Goal: Task Accomplishment & Management: Complete application form

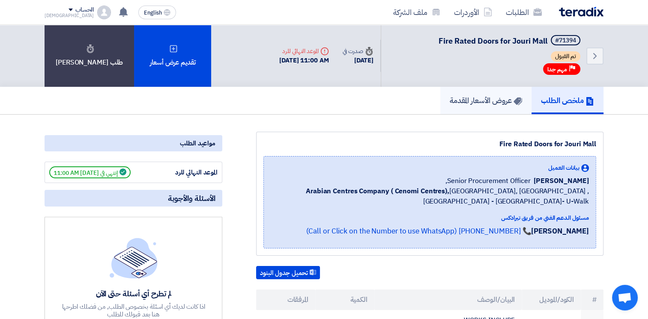
click at [469, 100] on h5 "عروض الأسعار المقدمة" at bounding box center [486, 100] width 72 height 10
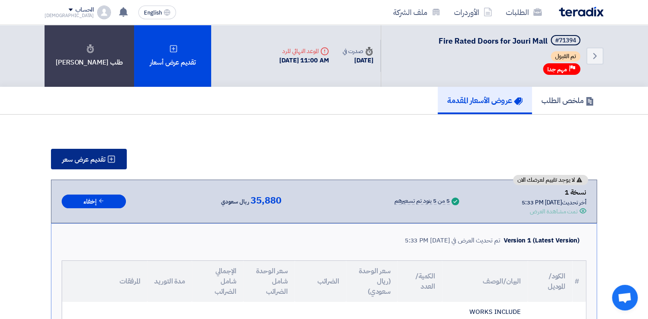
click at [112, 160] on icon at bounding box center [111, 159] width 9 height 9
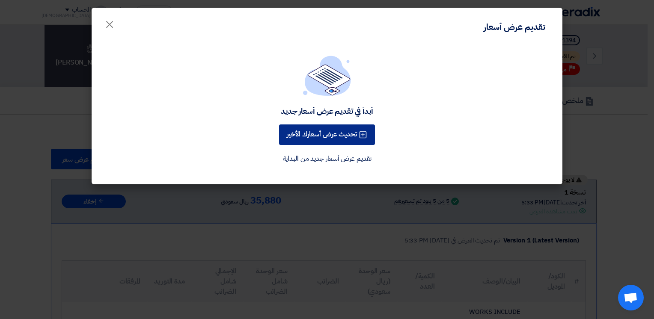
click at [336, 132] on button "تحديث عرض أسعارك الأخير" at bounding box center [327, 135] width 96 height 21
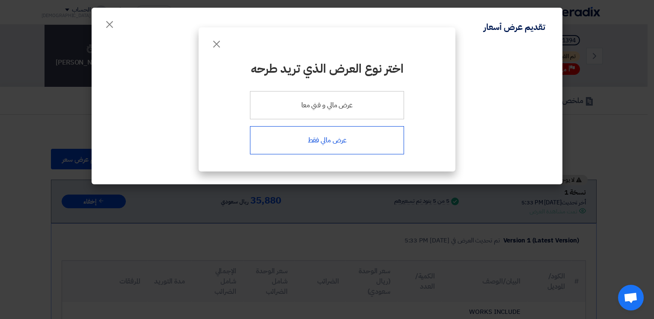
click at [324, 143] on div "عرض مالي فقط" at bounding box center [327, 140] width 154 height 28
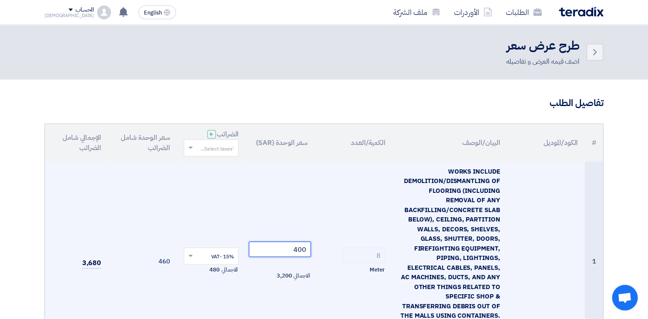
drag, startPoint x: 292, startPoint y: 249, endPoint x: 325, endPoint y: 257, distance: 34.3
click at [325, 257] on tr "1 WORKS INCLUDE DEMOLITION/DISMANTLING OF FLOORING (INCLUDING REMOVAL OF ANY BA…" at bounding box center [324, 262] width 558 height 200
type input "250"
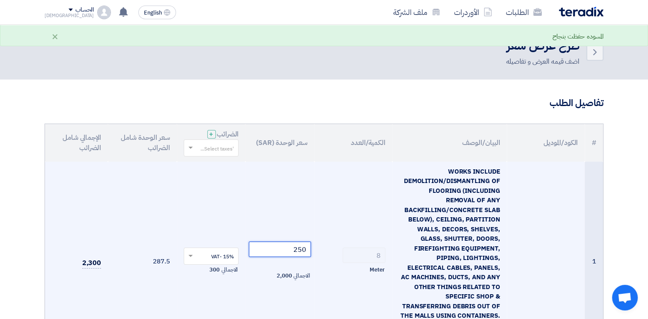
scroll to position [214, 0]
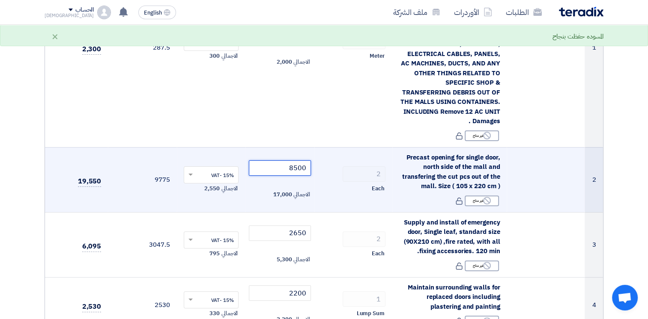
drag, startPoint x: 279, startPoint y: 167, endPoint x: 331, endPoint y: 169, distance: 51.4
click at [331, 169] on tr "2 Precast opening for single door, north side of the mall and transfering the c…" at bounding box center [324, 179] width 558 height 65
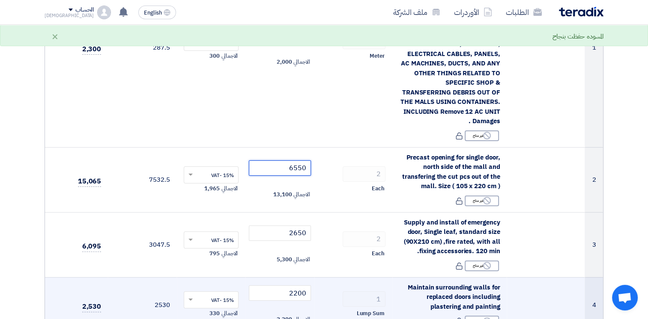
type input "6550"
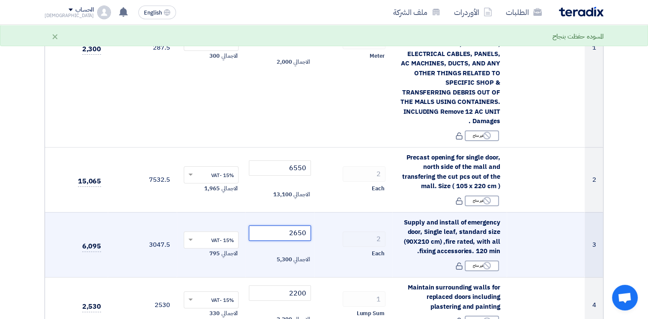
drag, startPoint x: 297, startPoint y: 237, endPoint x: 310, endPoint y: 236, distance: 12.9
click at [310, 236] on input "2650" at bounding box center [280, 233] width 62 height 15
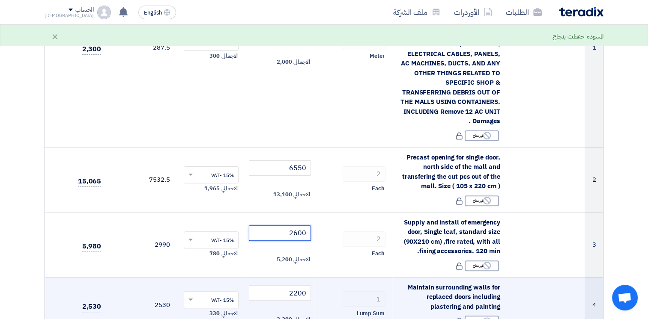
type input "2600"
drag, startPoint x: 284, startPoint y: 290, endPoint x: 331, endPoint y: 296, distance: 47.5
click at [331, 296] on tr "4 Maintain surrounding walls for replaced doors including plastering and painti…" at bounding box center [324, 306] width 558 height 56
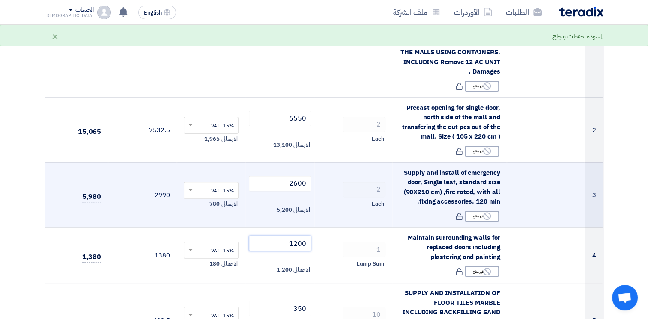
scroll to position [428, 0]
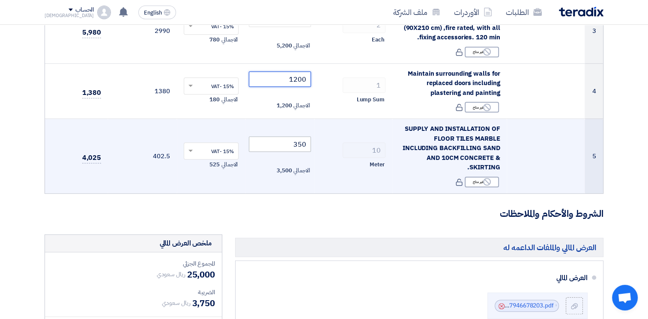
type input "1200"
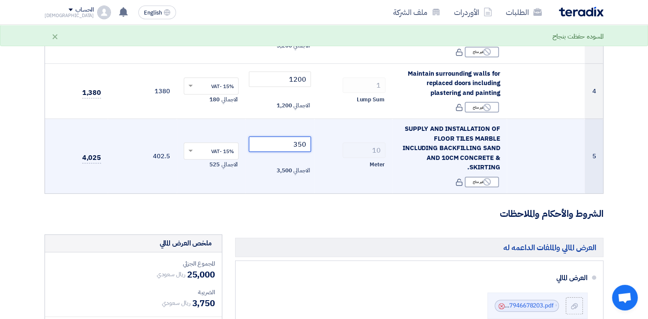
drag, startPoint x: 291, startPoint y: 148, endPoint x: 313, endPoint y: 147, distance: 22.3
click at [310, 144] on input "350" at bounding box center [280, 144] width 62 height 15
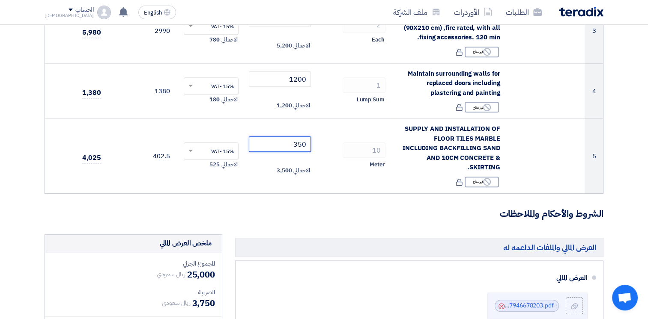
scroll to position [642, 0]
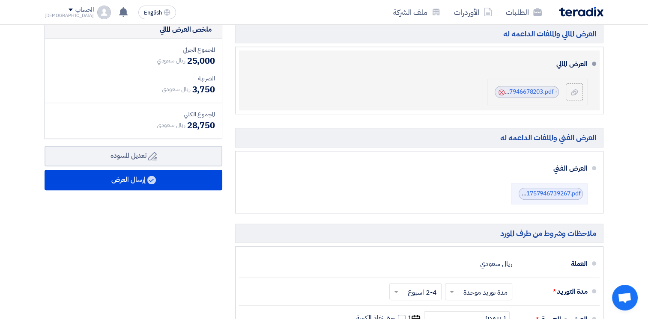
click at [500, 92] on icon "Cancel" at bounding box center [501, 93] width 6 height 6
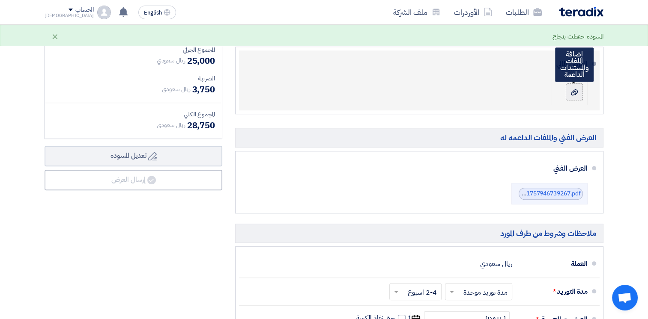
click at [576, 92] on use at bounding box center [574, 93] width 7 height 6
click at [0, 0] on input "file" at bounding box center [0, 0] width 0 height 0
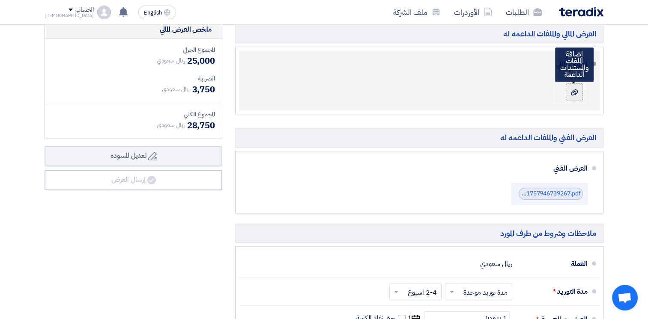
click at [173, 64] on span "ريال سعودي" at bounding box center [171, 60] width 29 height 9
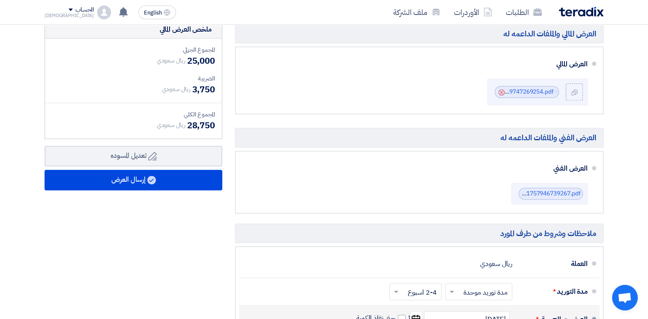
scroll to position [857, 0]
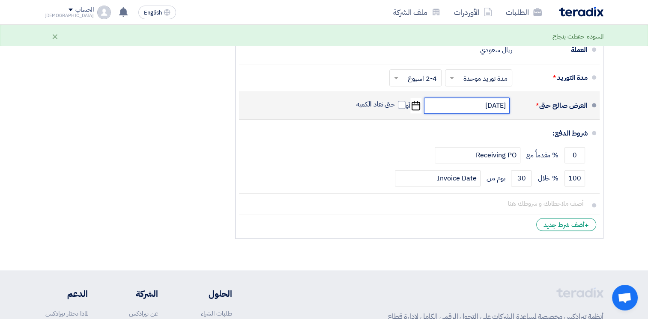
click at [481, 100] on input "[DATE]" at bounding box center [467, 106] width 86 height 16
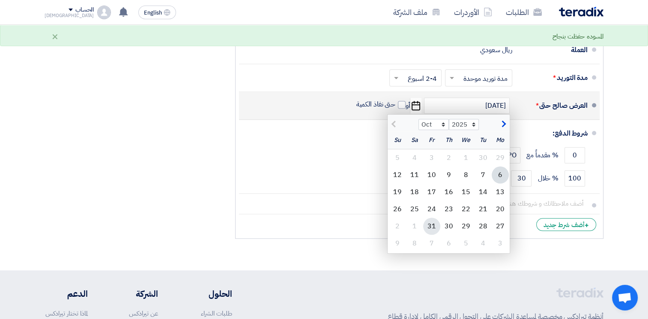
click at [433, 224] on div "31" at bounding box center [431, 226] width 17 height 17
type input "[DATE]"
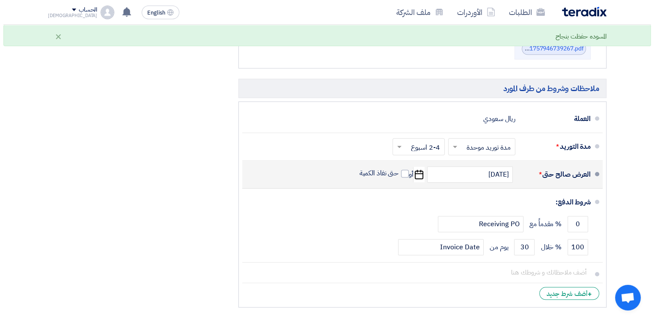
scroll to position [573, 0]
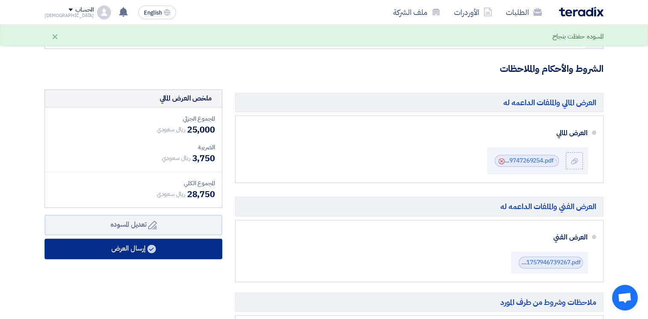
click at [148, 251] on icon at bounding box center [151, 249] width 9 height 9
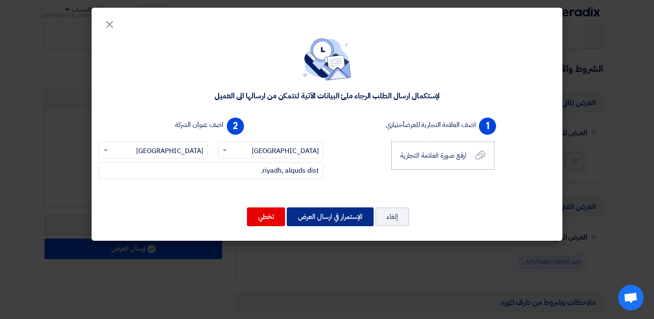
click at [346, 215] on button "الإستمرار في ارسال العرض" at bounding box center [330, 217] width 87 height 19
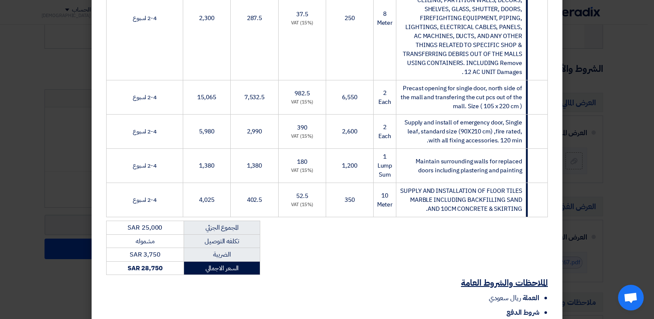
scroll to position [442, 0]
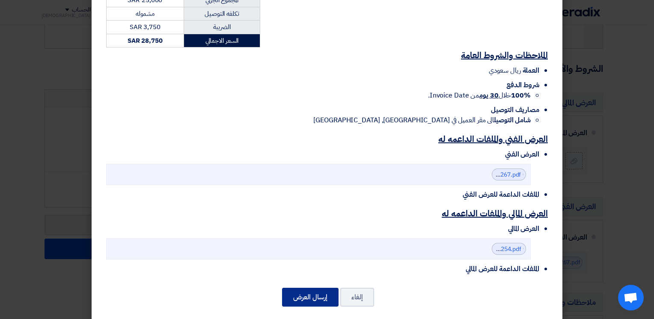
click at [310, 288] on button "إرسال العرض" at bounding box center [310, 297] width 57 height 19
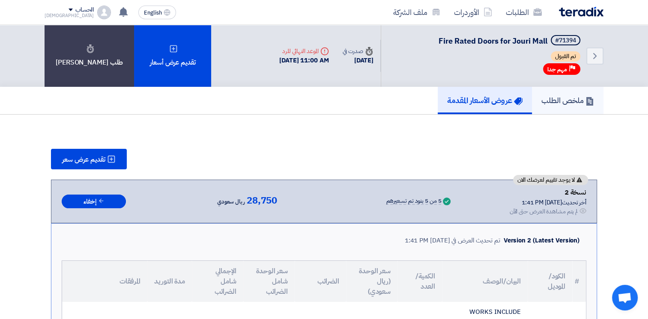
click at [550, 102] on h5 "ملخص الطلب" at bounding box center [567, 100] width 53 height 10
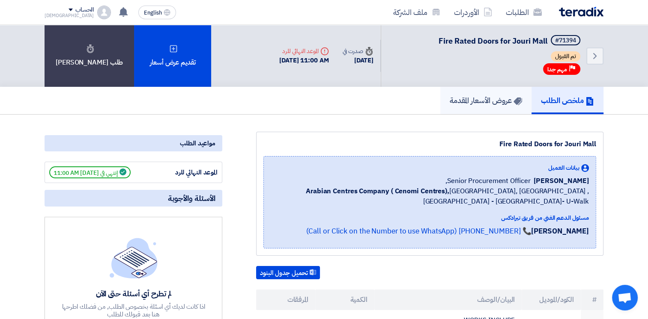
click at [491, 93] on link "عروض الأسعار المقدمة" at bounding box center [485, 100] width 91 height 27
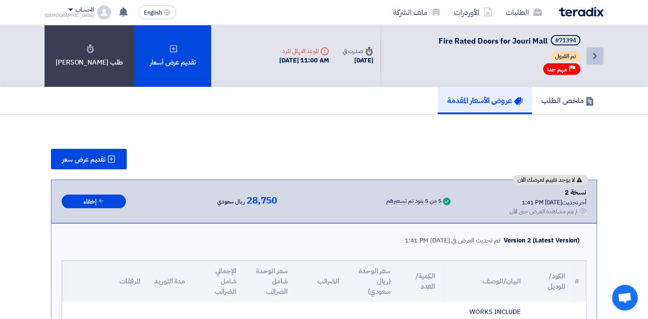
click at [595, 56] on use at bounding box center [594, 56] width 3 height 6
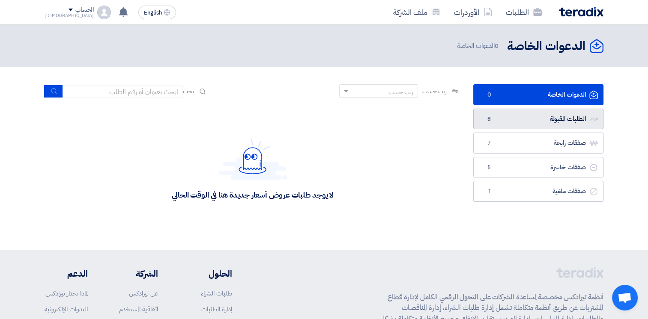
click at [565, 121] on link "الطلبات المقبولة الطلبات المقبولة 8" at bounding box center [538, 119] width 130 height 21
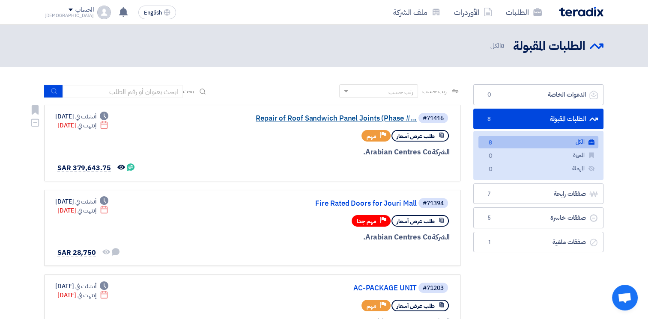
click at [301, 116] on link "Repair of Roof Sandwich Panel Joints (Phase #..." at bounding box center [330, 119] width 171 height 8
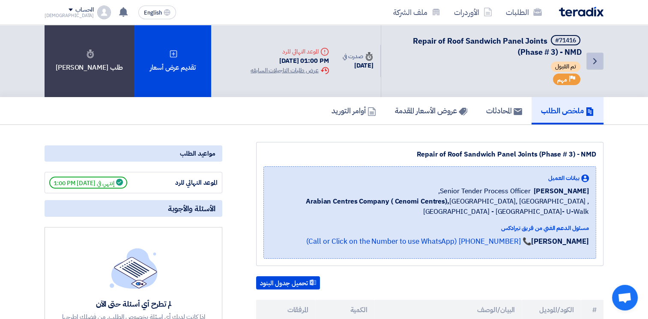
click at [599, 59] on icon "Back" at bounding box center [595, 61] width 10 height 10
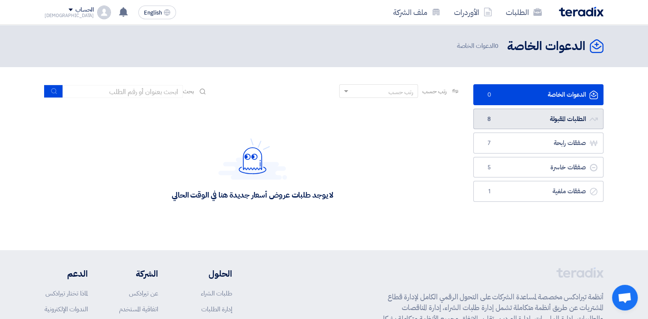
click at [549, 123] on link "الطلبات المقبولة الطلبات المقبولة 8" at bounding box center [538, 119] width 130 height 21
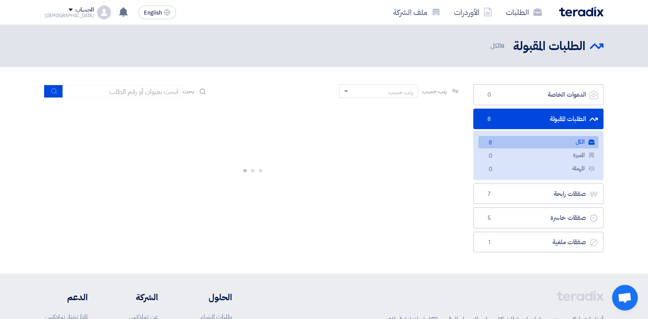
click at [427, 89] on span "رتب حسب" at bounding box center [434, 91] width 24 height 9
click at [427, 87] on span "رتب حسب" at bounding box center [434, 91] width 24 height 9
click at [431, 90] on span "رتب حسب" at bounding box center [434, 91] width 24 height 9
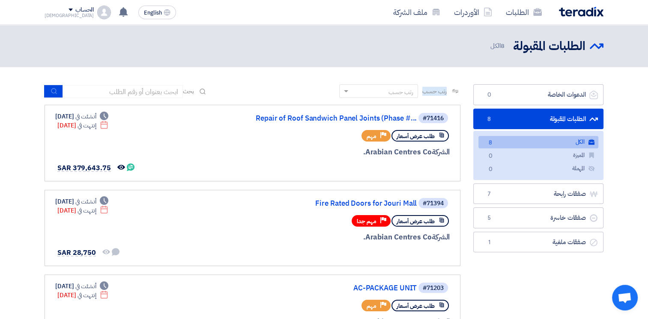
drag, startPoint x: 446, startPoint y: 92, endPoint x: 423, endPoint y: 93, distance: 23.2
click at [423, 93] on span "رتب حسب" at bounding box center [434, 91] width 24 height 9
click at [423, 92] on span "رتب حسب" at bounding box center [434, 91] width 24 height 9
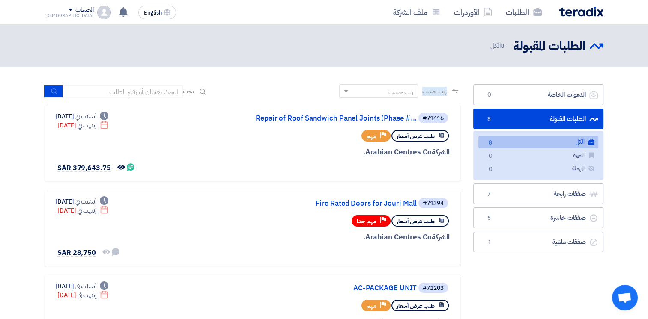
click at [421, 92] on div "رتب حسب رتب حسب" at bounding box center [399, 91] width 121 height 14
drag, startPoint x: 421, startPoint y: 92, endPoint x: 444, endPoint y: 93, distance: 22.3
click at [444, 93] on div "رتب حسب رتب حسب" at bounding box center [399, 91] width 121 height 14
click at [444, 93] on span "رتب حسب" at bounding box center [434, 91] width 24 height 9
